Goal: Information Seeking & Learning: Learn about a topic

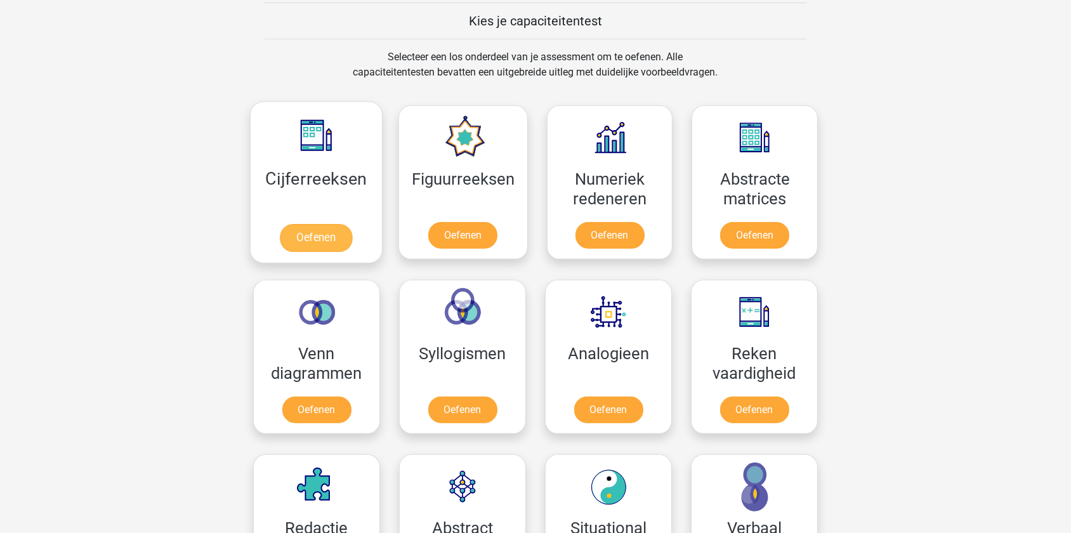
scroll to position [519, 0]
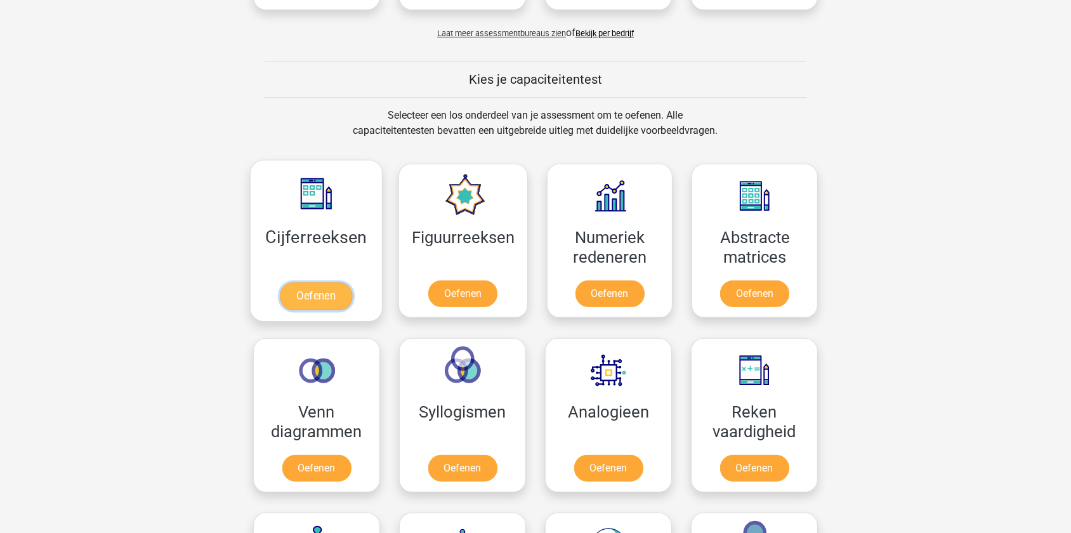
click at [320, 295] on link "Oefenen" at bounding box center [316, 296] width 72 height 28
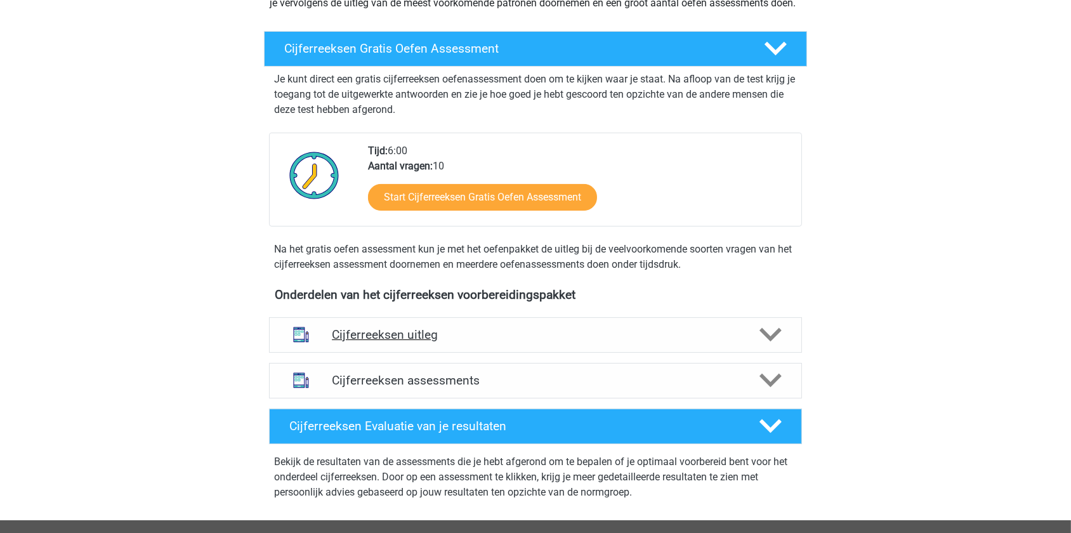
scroll to position [230, 0]
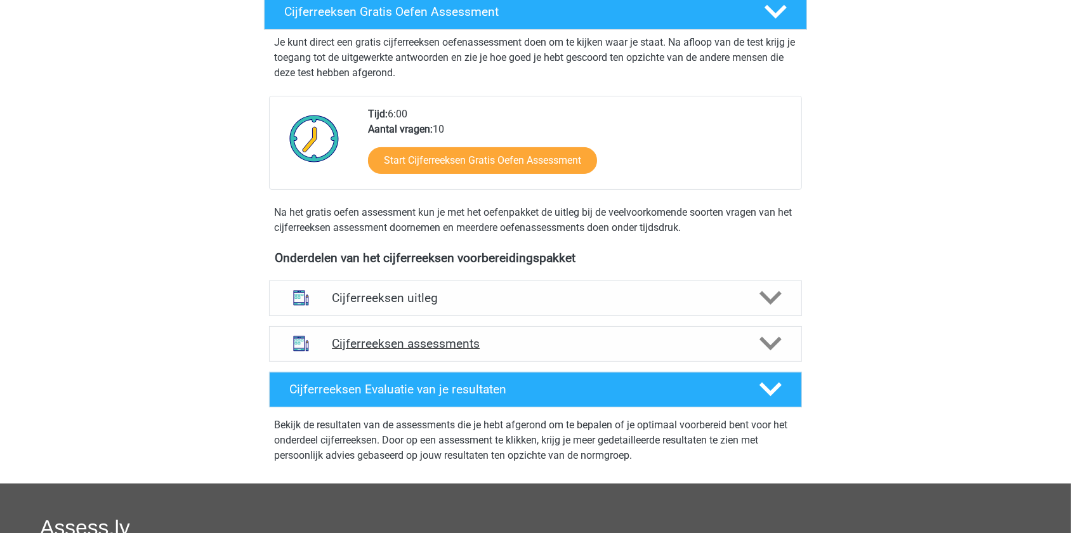
click at [405, 351] on h4 "Cijferreeksen assessments" at bounding box center [535, 343] width 407 height 15
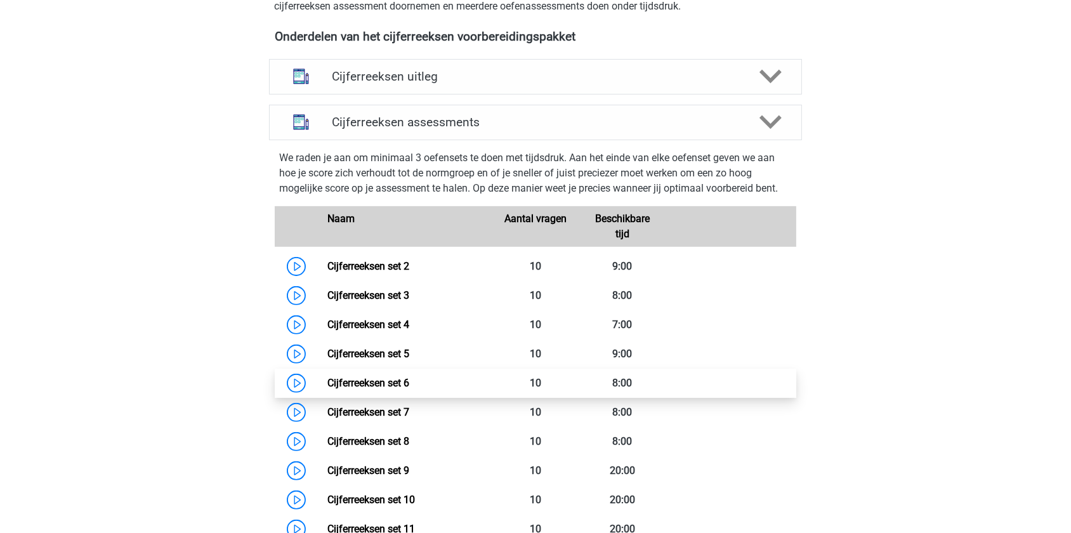
scroll to position [461, 0]
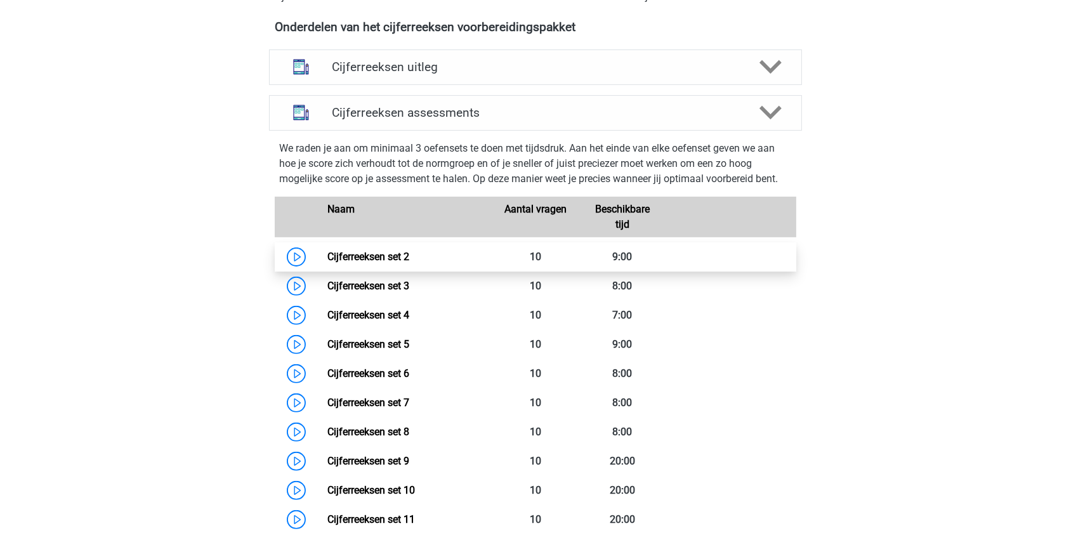
click at [368, 263] on link "Cijferreeksen set 2" at bounding box center [368, 257] width 82 height 12
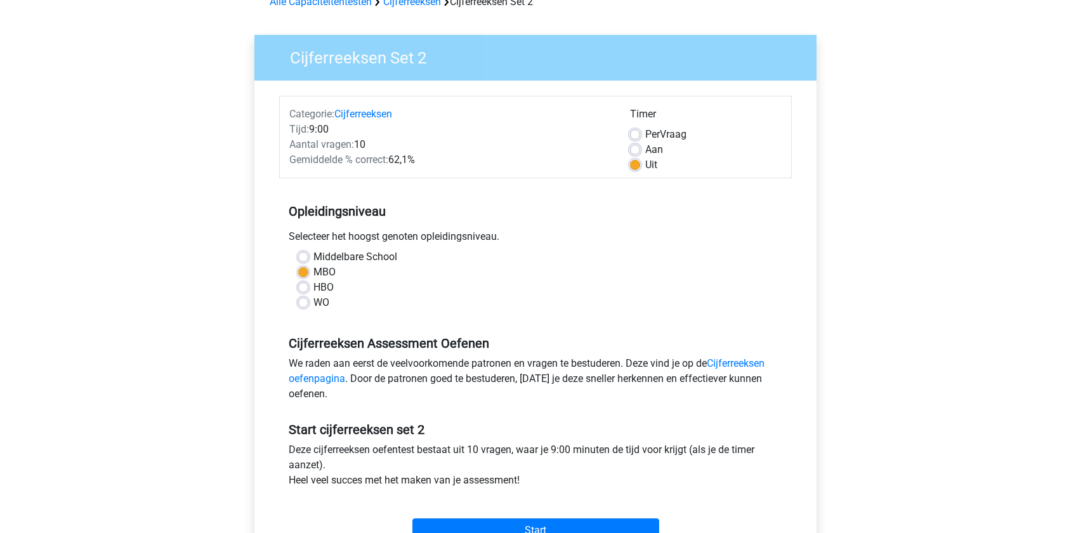
scroll to position [115, 0]
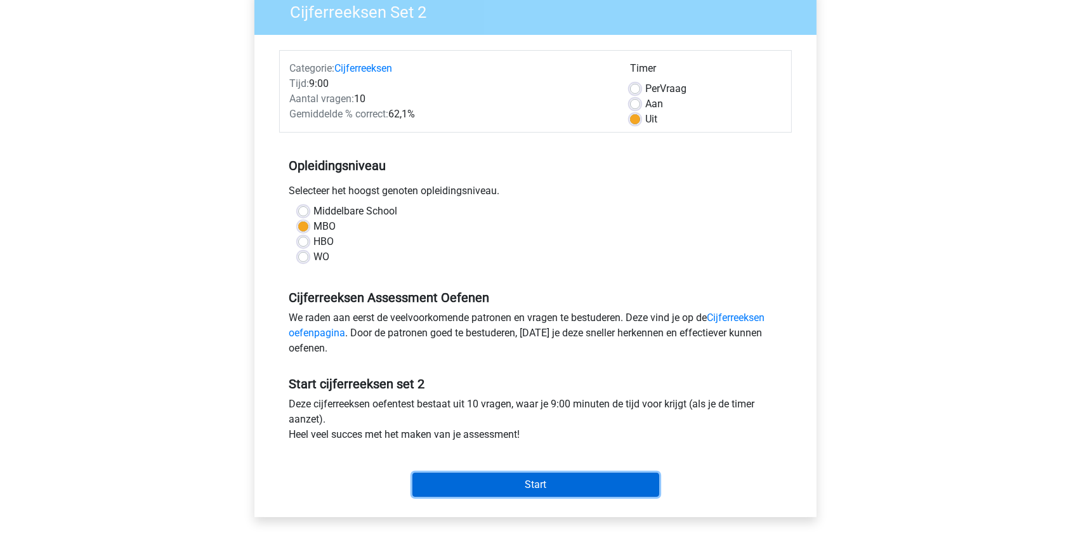
click at [532, 480] on input "Start" at bounding box center [535, 485] width 247 height 24
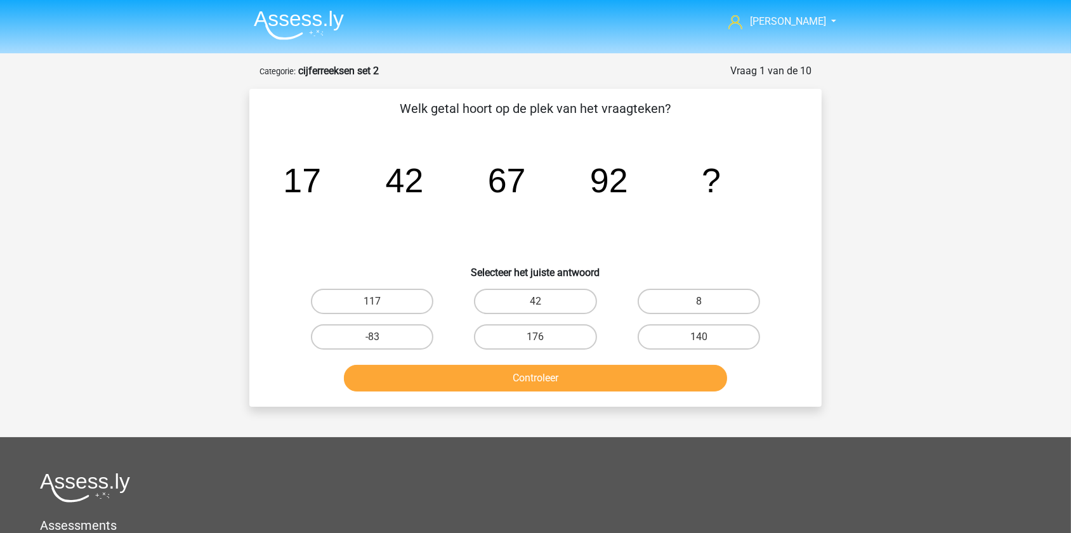
click at [373, 301] on input "117" at bounding box center [376, 305] width 8 height 8
radio input "true"
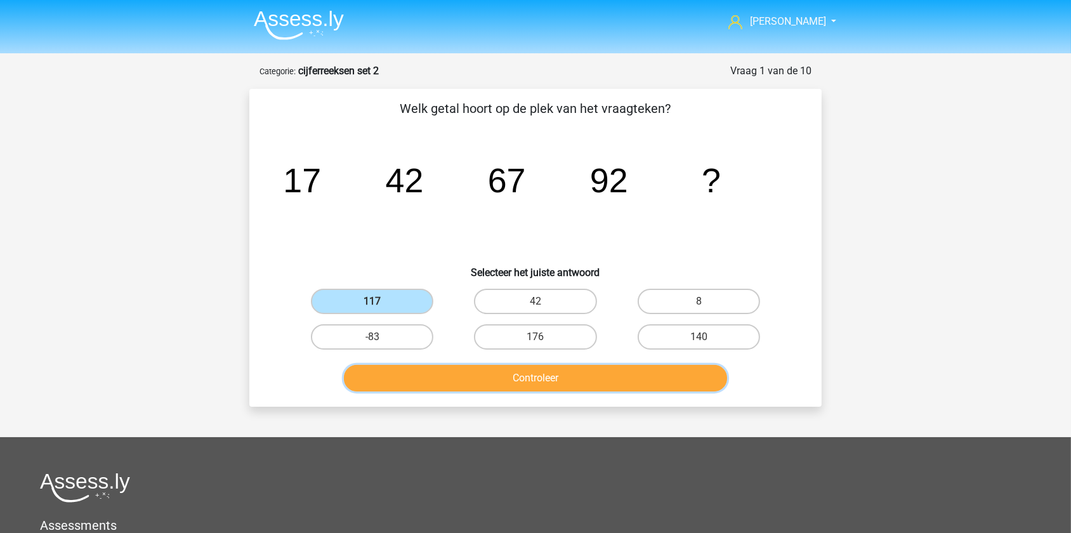
click at [518, 374] on button "Controleer" at bounding box center [536, 378] width 384 height 27
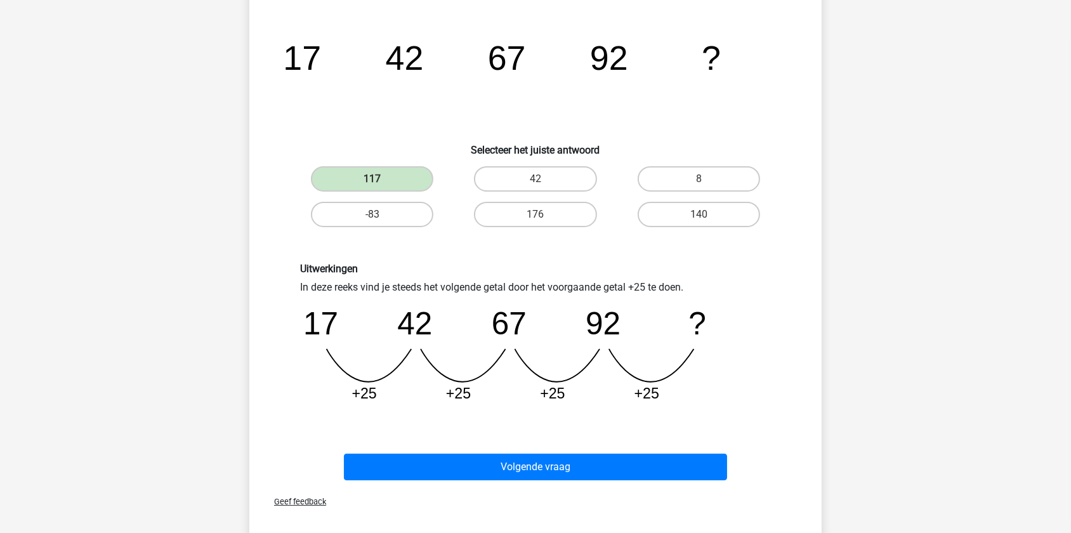
scroll to position [288, 0]
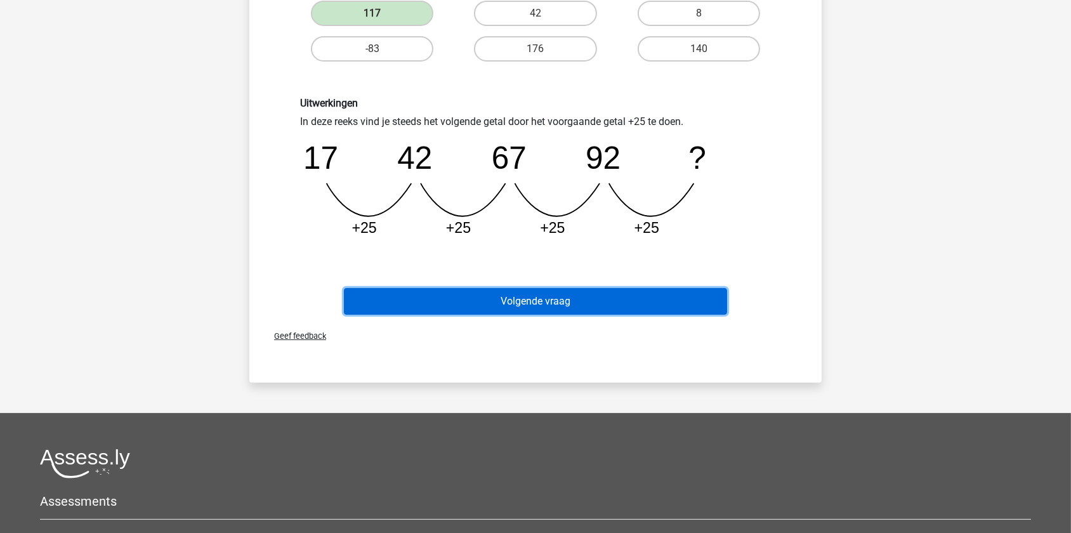
click at [541, 298] on button "Volgende vraag" at bounding box center [536, 301] width 384 height 27
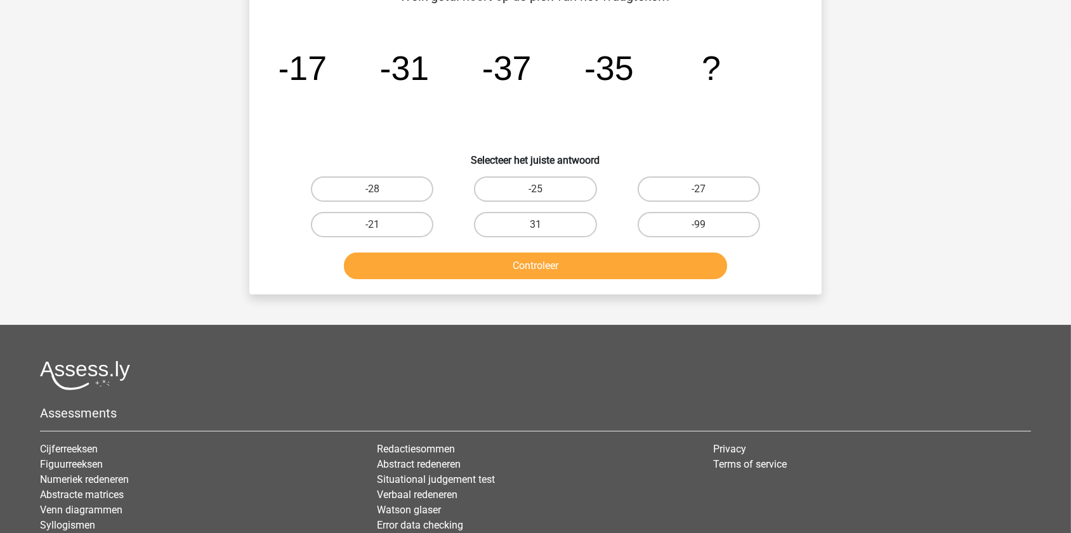
scroll to position [63, 0]
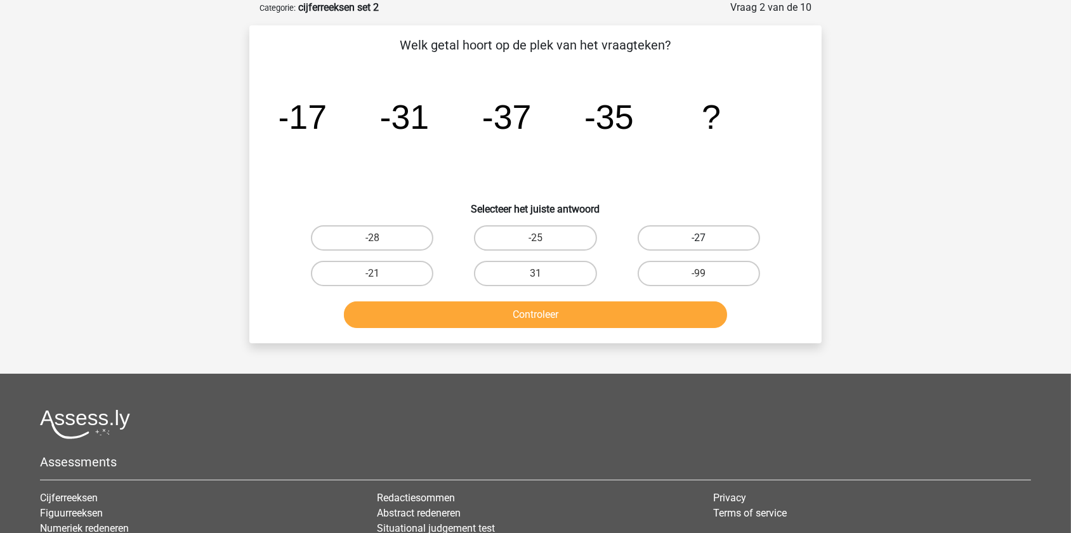
click at [704, 234] on label "-27" at bounding box center [698, 237] width 122 height 25
click at [704, 238] on input "-27" at bounding box center [702, 242] width 8 height 8
radio input "true"
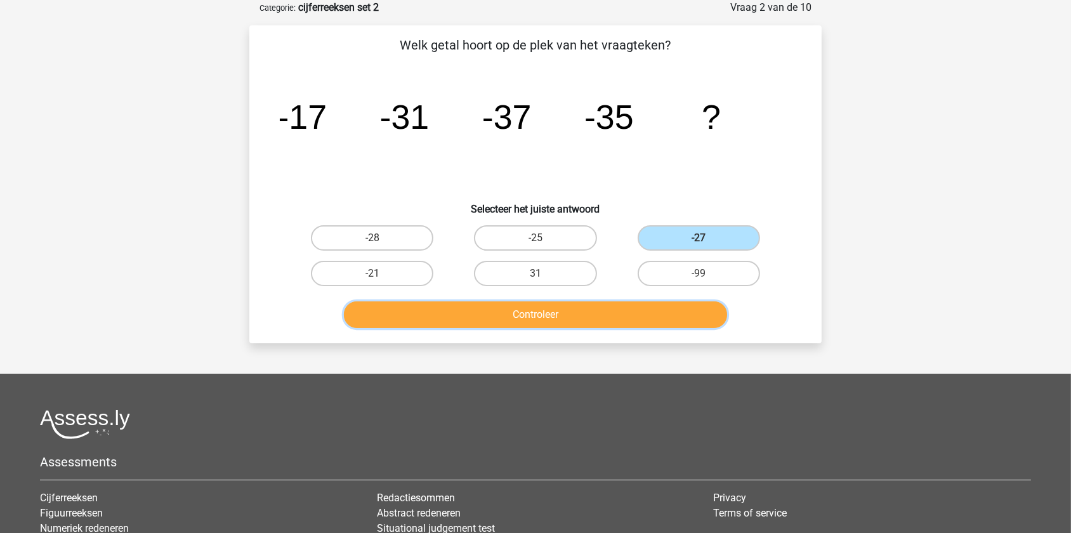
click at [568, 308] on button "Controleer" at bounding box center [536, 314] width 384 height 27
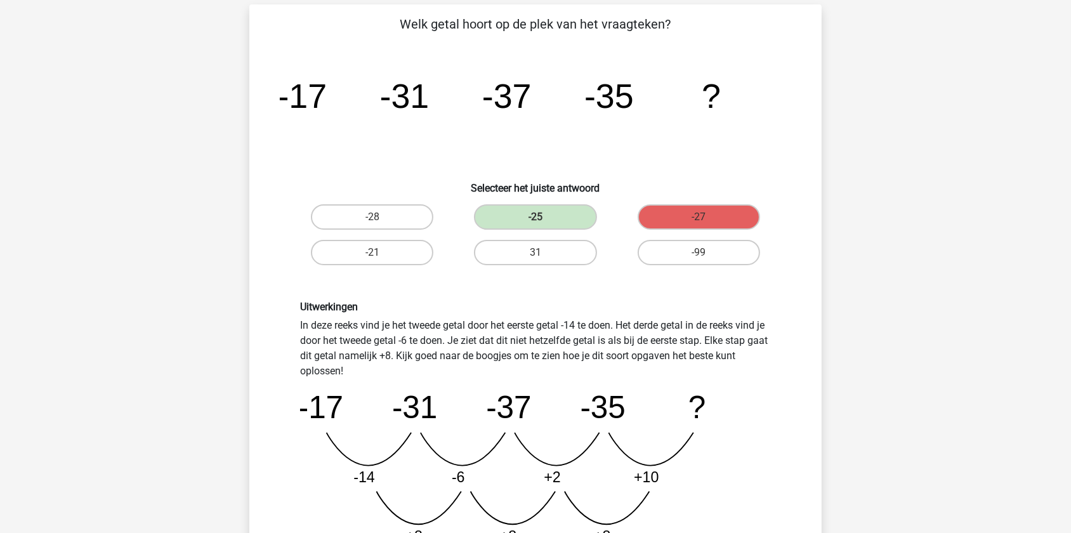
scroll to position [0, 0]
